Goal: Transaction & Acquisition: Purchase product/service

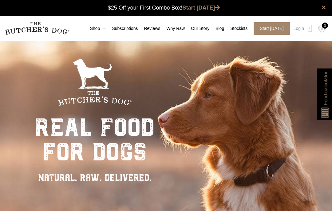
click at [179, 31] on link "Why Raw" at bounding box center [172, 28] width 25 height 6
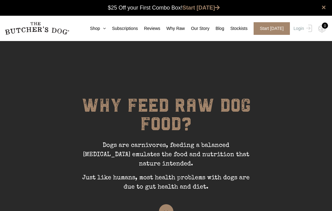
click at [101, 31] on link "Shop" at bounding box center [95, 28] width 22 height 6
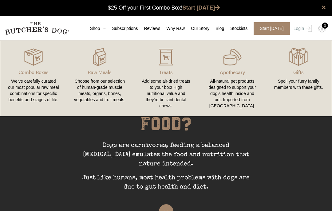
click at [28, 76] on link "Combo Boxes We’ve carefully curated our most popular raw meal combinations for …" at bounding box center [33, 77] width 66 height 63
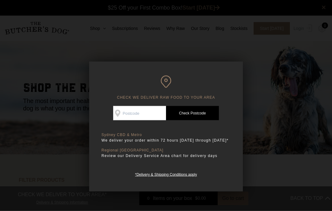
scroll to position [0, 0]
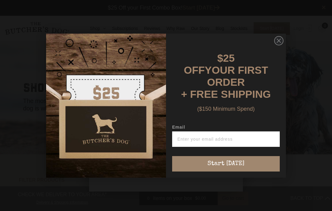
click at [143, 112] on img "POPUP Form" at bounding box center [106, 106] width 120 height 144
click at [283, 45] on circle "Close dialog" at bounding box center [279, 40] width 9 height 9
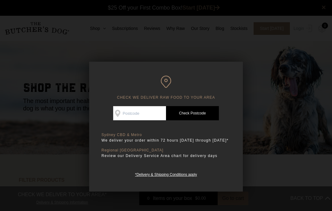
click at [151, 113] on input "Check Availability At" at bounding box center [139, 113] width 53 height 14
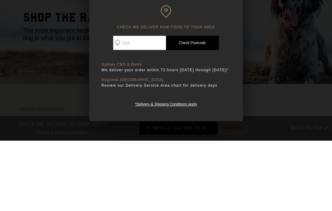
type input "2147"
click at [204, 106] on link "Check Postcode" at bounding box center [192, 113] width 53 height 14
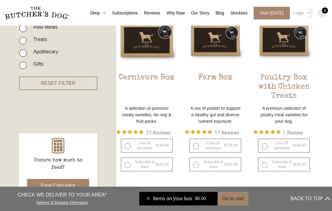
scroll to position [179, 0]
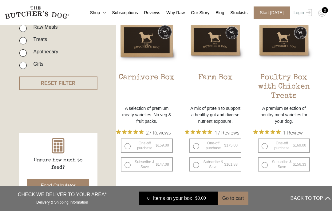
click at [199, 151] on label "One-off purchase $ 175.00 — or subscribe and save 7.5%" at bounding box center [216, 145] width 52 height 14
radio input "true"
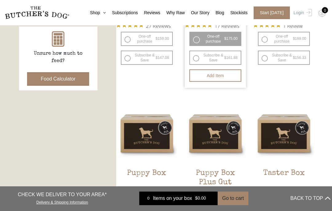
scroll to position [229, 0]
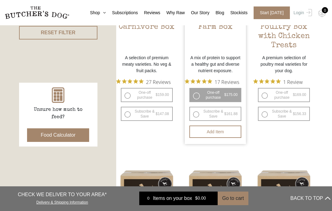
click at [225, 97] on span "$" at bounding box center [225, 94] width 2 height 4
click at [215, 138] on button "Add item" at bounding box center [216, 131] width 52 height 12
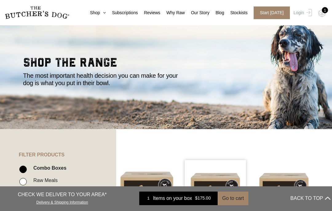
scroll to position [0, 0]
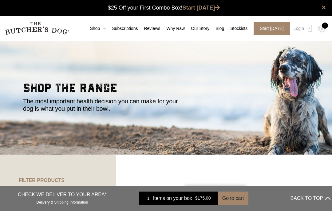
click at [99, 31] on link "Shop" at bounding box center [95, 28] width 22 height 6
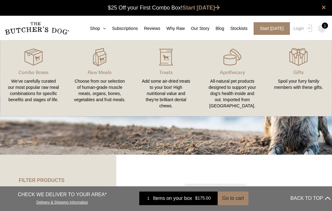
click at [152, 31] on link "Reviews" at bounding box center [149, 28] width 22 height 6
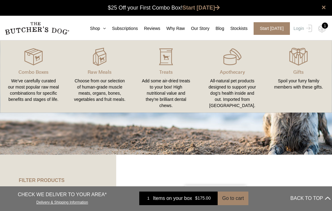
click at [180, 31] on link "Why Raw" at bounding box center [172, 28] width 25 height 6
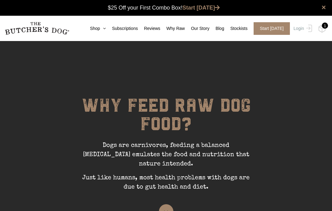
click at [132, 29] on link "Subscriptions" at bounding box center [122, 28] width 32 height 6
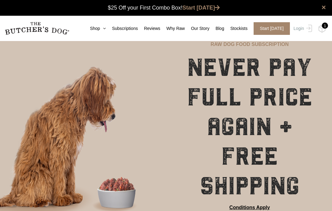
scroll to position [0, 0]
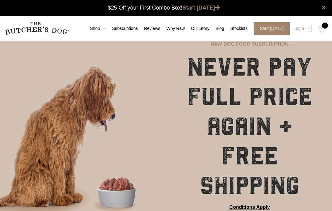
click at [95, 31] on link "Shop" at bounding box center [95, 28] width 22 height 6
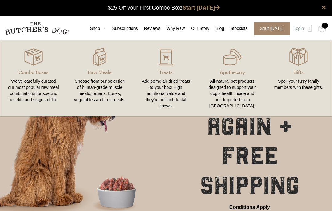
click at [123, 30] on link "Subscriptions" at bounding box center [122, 28] width 32 height 6
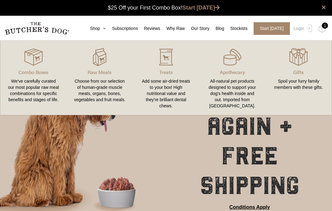
click at [150, 30] on link "Reviews" at bounding box center [149, 28] width 22 height 6
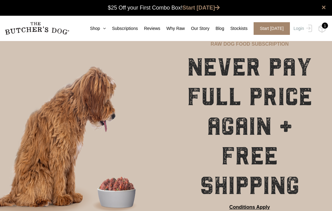
click at [199, 31] on link "Our Story" at bounding box center [197, 28] width 25 height 6
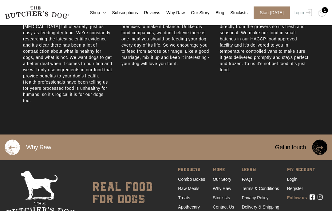
scroll to position [378, 0]
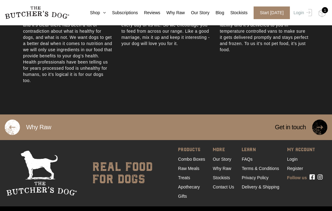
click at [193, 171] on link "Raw Meals" at bounding box center [188, 168] width 21 height 5
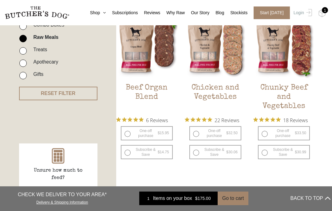
scroll to position [168, 0]
click at [0, 0] on img at bounding box center [0, 0] width 0 height 0
